Goal: Entertainment & Leisure: Browse casually

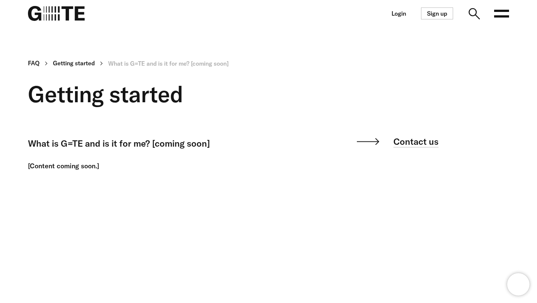
click at [70, 13] on img at bounding box center [56, 13] width 57 height 15
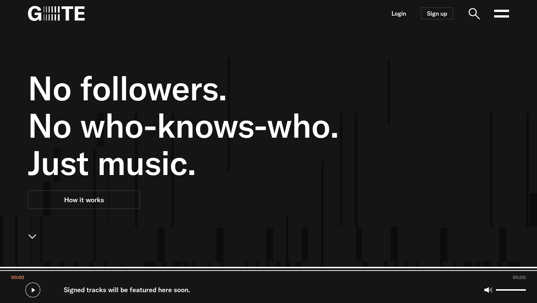
click at [499, 13] on icon at bounding box center [501, 13] width 15 height 15
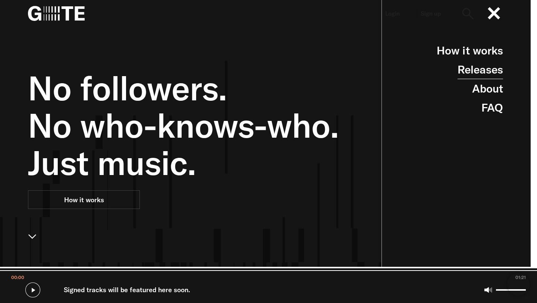
click at [485, 72] on link "Releases" at bounding box center [481, 69] width 46 height 19
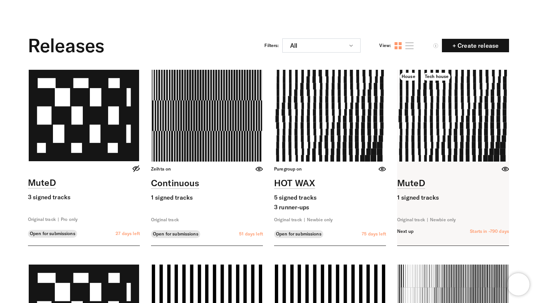
scroll to position [28, 0]
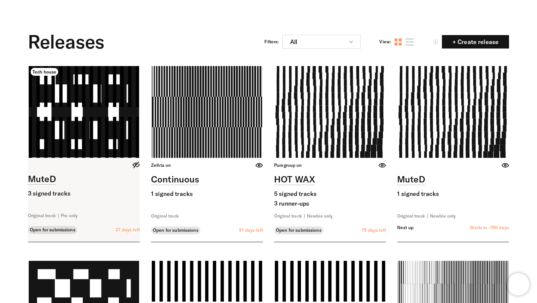
click at [75, 129] on link at bounding box center [84, 154] width 112 height 176
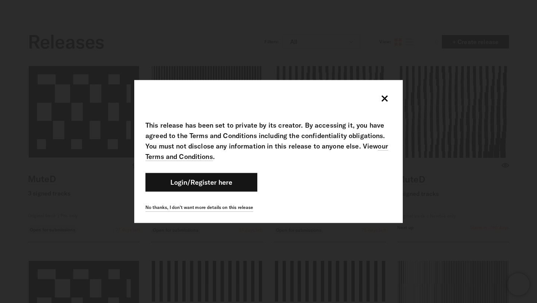
click at [301, 248] on div "This release has been set to private by its creator. By accessing it, you have …" at bounding box center [268, 151] width 537 height 303
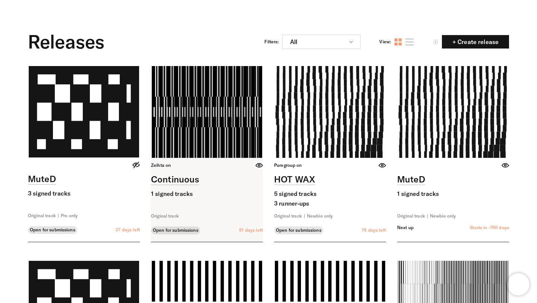
click at [235, 142] on link at bounding box center [207, 154] width 112 height 176
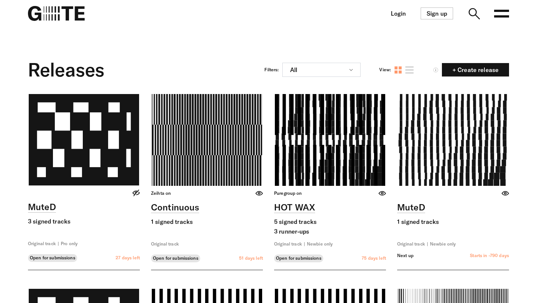
click at [360, 130] on link at bounding box center [330, 182] width 112 height 176
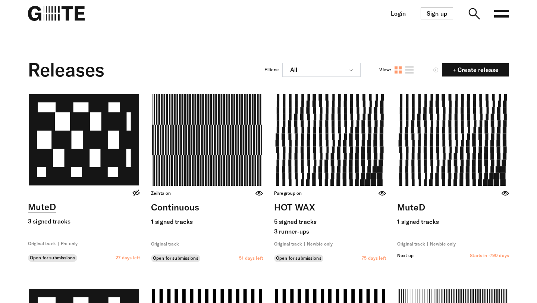
scroll to position [28, 0]
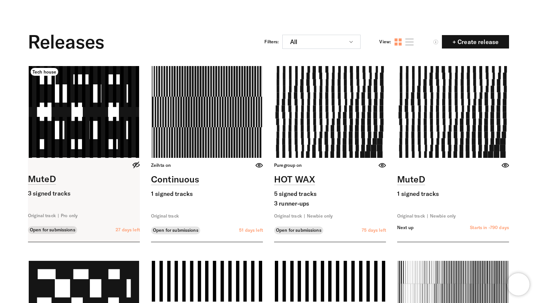
click at [81, 139] on link at bounding box center [84, 154] width 112 height 176
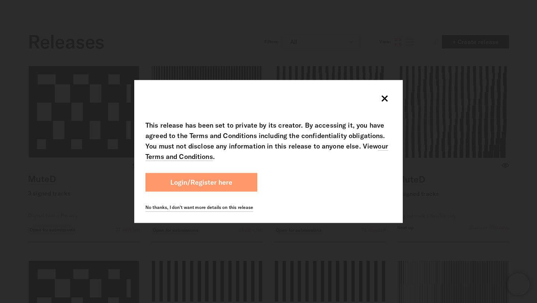
click at [233, 186] on button "Login/Register here" at bounding box center [202, 182] width 112 height 19
click at [226, 180] on link "Login/Register here" at bounding box center [201, 182] width 62 height 9
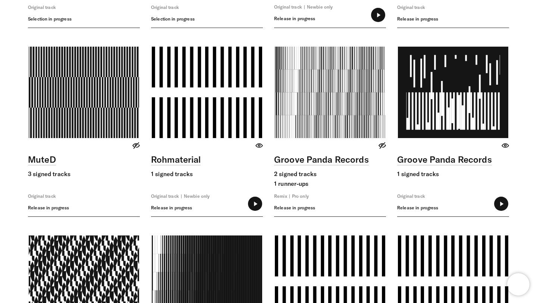
scroll to position [2164, 0]
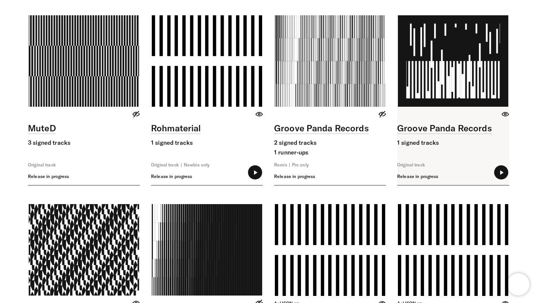
click at [407, 65] on link at bounding box center [453, 100] width 112 height 170
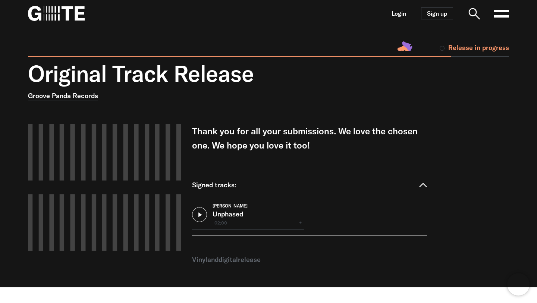
click at [201, 213] on button at bounding box center [199, 214] width 15 height 15
click at [437, 116] on div "Original Track Release Groove Panda Records Your browser does not support the v…" at bounding box center [263, 173] width 492 height 227
click at [200, 215] on button at bounding box center [199, 214] width 15 height 15
click at [210, 228] on input "range" at bounding box center [248, 226] width 112 height 5
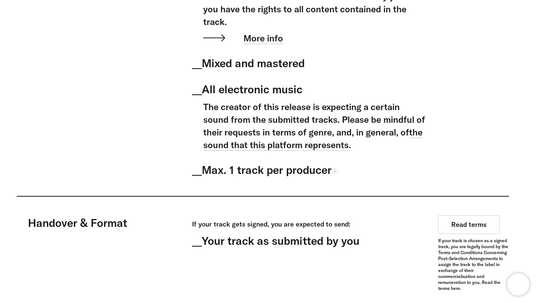
scroll to position [492, 0]
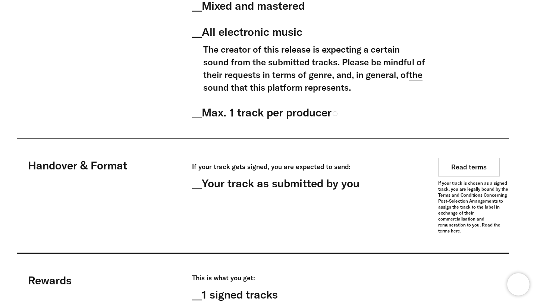
type input "******"
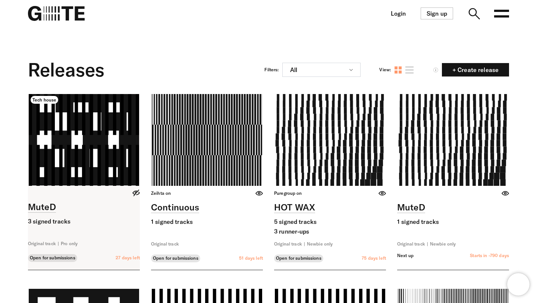
click at [123, 135] on link at bounding box center [84, 182] width 112 height 176
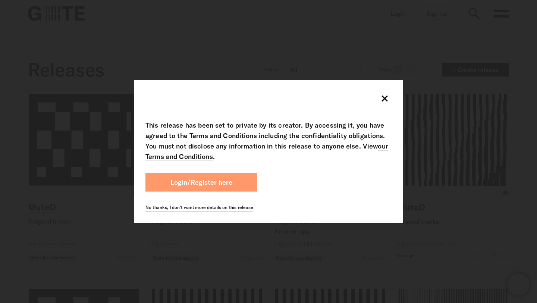
click at [224, 175] on button "Login/Register here" at bounding box center [202, 182] width 112 height 19
click at [237, 188] on button "Login/Register here" at bounding box center [202, 182] width 112 height 19
click at [200, 183] on link "Login/Register here" at bounding box center [201, 182] width 62 height 9
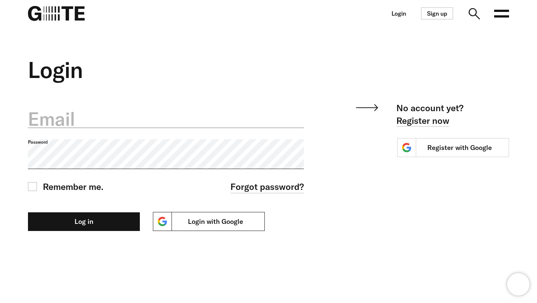
click at [222, 222] on link "Login with Google" at bounding box center [209, 221] width 112 height 19
click at [219, 223] on link "Login with Google" at bounding box center [209, 221] width 112 height 19
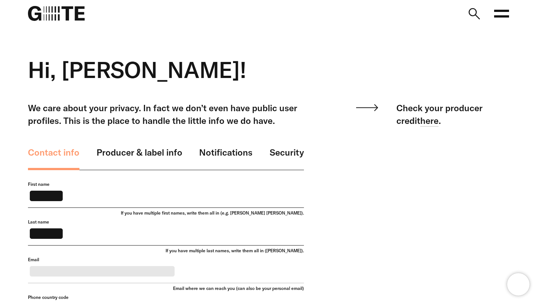
click at [498, 18] on icon at bounding box center [501, 13] width 15 height 15
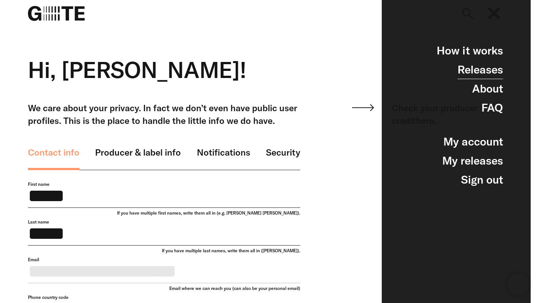
click at [488, 71] on link "Releases" at bounding box center [481, 69] width 46 height 19
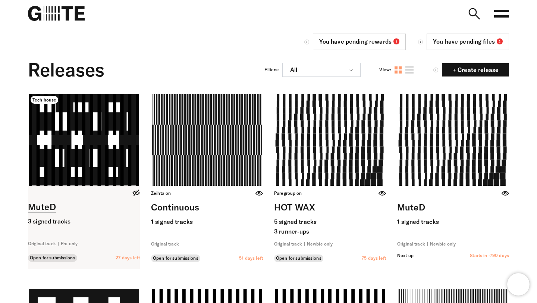
click at [103, 123] on link at bounding box center [84, 182] width 112 height 176
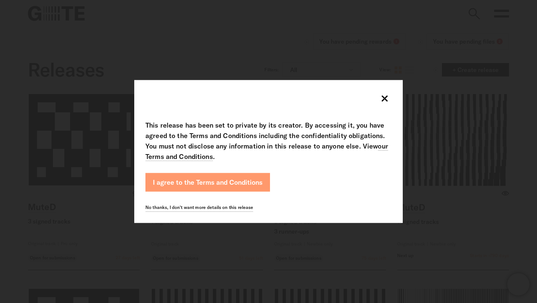
click at [200, 179] on button "I agree to the Terms and Conditions" at bounding box center [208, 182] width 125 height 19
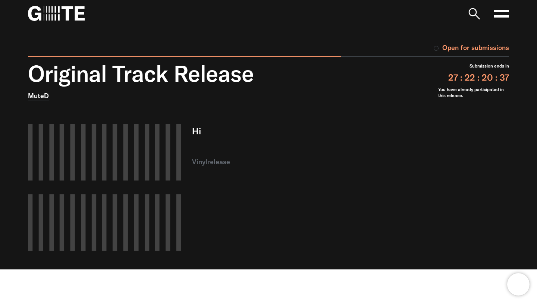
click at [358, 203] on div "Hi vinyl release" at bounding box center [309, 187] width 235 height 127
click at [502, 14] on icon at bounding box center [501, 13] width 15 height 15
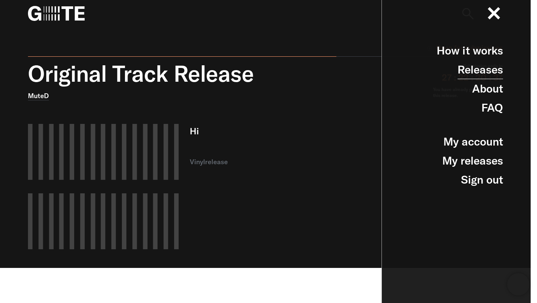
click at [486, 70] on link "Releases" at bounding box center [481, 69] width 46 height 19
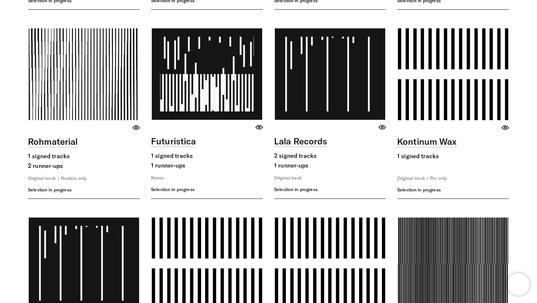
scroll to position [1019, 0]
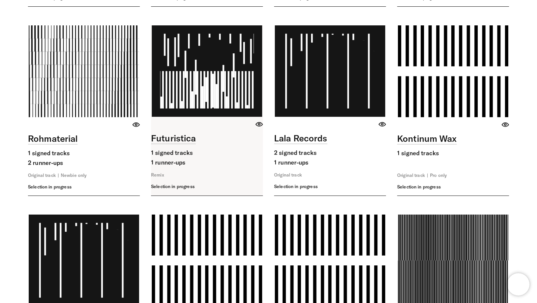
click at [206, 108] on link at bounding box center [207, 110] width 112 height 170
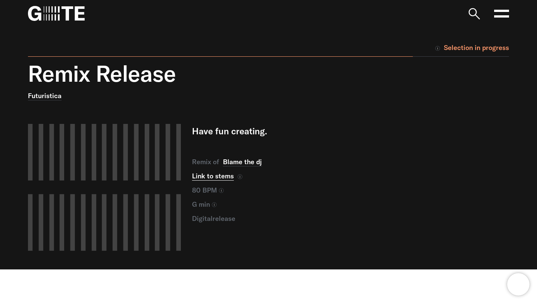
click at [207, 178] on link "Link to stems" at bounding box center [213, 176] width 42 height 9
